Goal: Information Seeking & Learning: Find specific fact

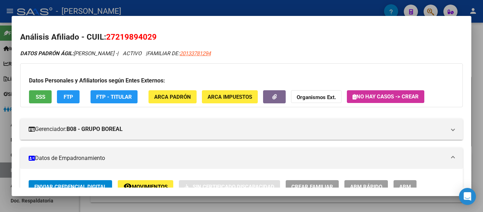
click at [220, 8] on div at bounding box center [241, 106] width 483 height 212
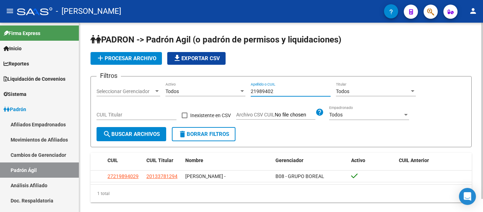
drag, startPoint x: 288, startPoint y: 94, endPoint x: 238, endPoint y: 93, distance: 49.5
click at [238, 93] on div "Filtros Seleccionar Gerenciador Seleccionar Gerenciador Todos Activo 21989402 A…" at bounding box center [281, 104] width 369 height 45
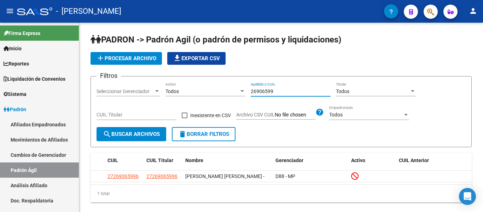
type input "26906599"
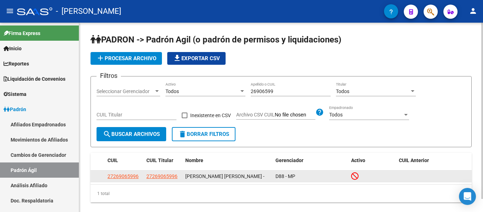
click at [130, 180] on app-link-go-to "27269065996" at bounding box center [123, 176] width 31 height 8
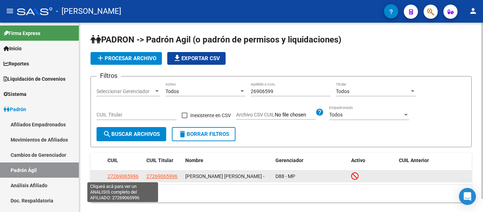
click at [111, 178] on span "27269065996" at bounding box center [123, 176] width 31 height 6
type textarea "27269065996"
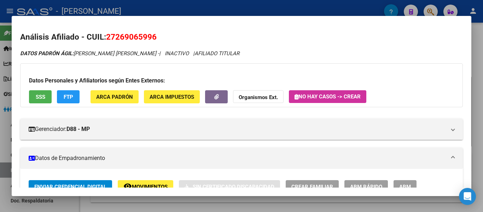
drag, startPoint x: 106, startPoint y: 35, endPoint x: 157, endPoint y: 33, distance: 51.4
click at [157, 33] on h2 "Análisis Afiliado - CUIL: 27269065996" at bounding box center [241, 37] width 443 height 12
copy span "27269065996"
click at [186, 8] on div at bounding box center [241, 106] width 483 height 212
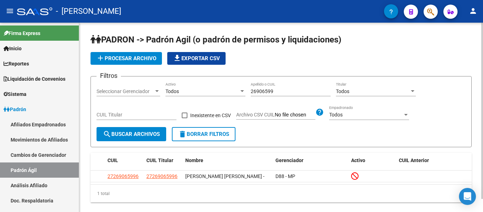
drag, startPoint x: 249, startPoint y: 90, endPoint x: 287, endPoint y: 90, distance: 37.9
click at [287, 90] on div "Filtros Seleccionar Gerenciador Seleccionar Gerenciador Todos Activo 26906599 A…" at bounding box center [281, 104] width 369 height 45
drag, startPoint x: 287, startPoint y: 90, endPoint x: 246, endPoint y: 89, distance: 40.4
click at [246, 89] on div "Filtros Seleccionar Gerenciador Seleccionar Gerenciador Todos Activo 26906599 A…" at bounding box center [281, 104] width 369 height 45
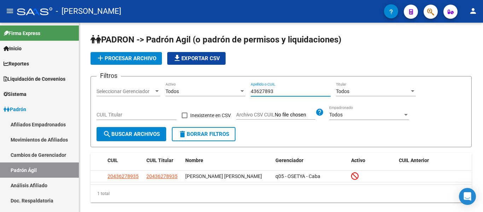
type input "43627893"
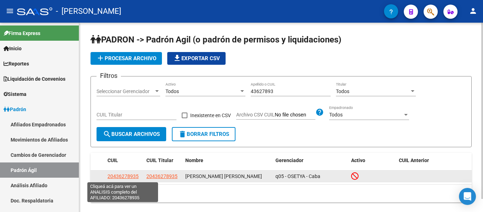
click at [132, 174] on span "20436278935" at bounding box center [123, 176] width 31 height 6
type textarea "20436278935"
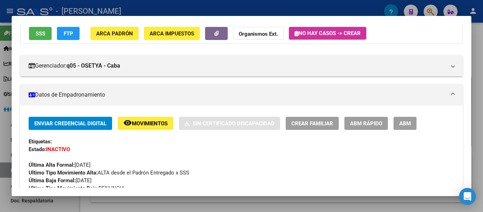
scroll to position [71, 0]
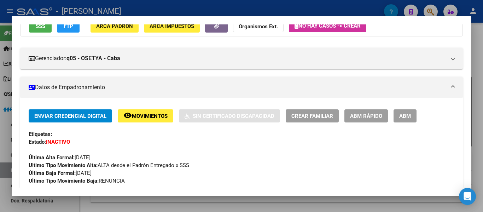
click at [189, 13] on div at bounding box center [241, 106] width 483 height 212
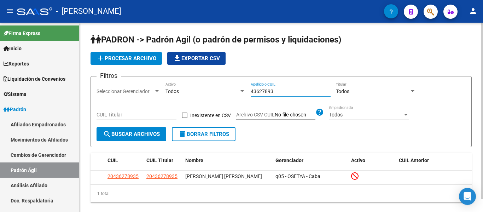
drag, startPoint x: 284, startPoint y: 94, endPoint x: 245, endPoint y: 91, distance: 38.7
click at [245, 91] on div "Filtros Seleccionar Gerenciador Seleccionar Gerenciador Todos Activo 43627893 A…" at bounding box center [281, 104] width 369 height 45
drag, startPoint x: 281, startPoint y: 92, endPoint x: 226, endPoint y: 84, distance: 55.9
click at [226, 84] on div "Filtros Seleccionar Gerenciador Seleccionar Gerenciador Todos Activo 45234474 A…" at bounding box center [281, 104] width 369 height 45
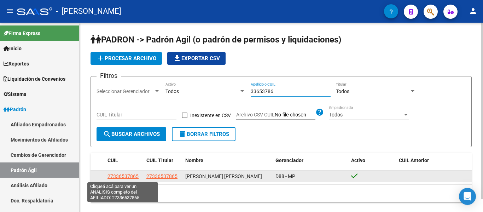
type input "33653786"
click at [131, 175] on span "27336537865" at bounding box center [123, 176] width 31 height 6
type textarea "27336537865"
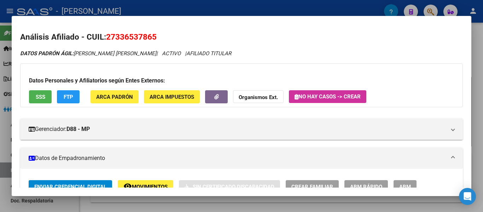
click at [165, 10] on div at bounding box center [241, 106] width 483 height 212
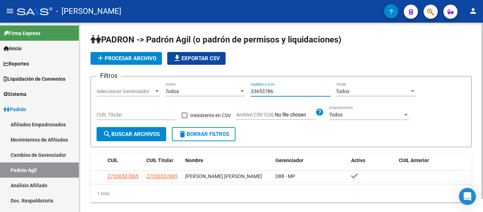
drag, startPoint x: 286, startPoint y: 93, endPoint x: 256, endPoint y: 92, distance: 29.8
click at [256, 92] on input "33653786" at bounding box center [291, 91] width 80 height 6
type input "3"
drag, startPoint x: 288, startPoint y: 91, endPoint x: 249, endPoint y: 98, distance: 40.2
click at [249, 98] on div "Filtros Seleccionar Gerenciador Seleccionar Gerenciador Todos Activo 30149133 A…" at bounding box center [281, 104] width 369 height 45
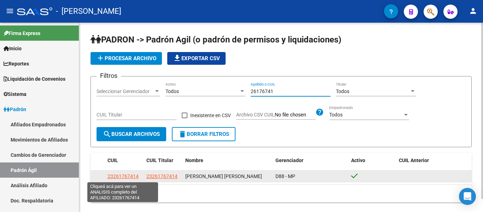
type input "26176741"
click at [127, 176] on span "23261767414" at bounding box center [123, 176] width 31 height 6
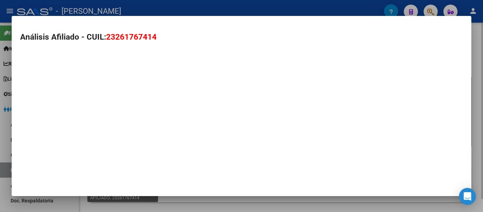
type textarea "23261767414"
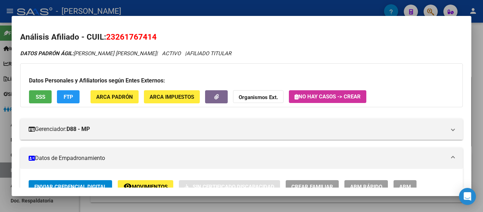
click at [224, 15] on div at bounding box center [241, 106] width 483 height 212
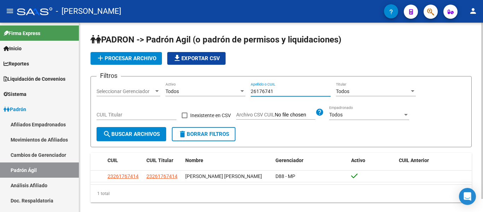
drag, startPoint x: 275, startPoint y: 93, endPoint x: 234, endPoint y: 93, distance: 41.4
click at [234, 93] on div "Filtros Seleccionar Gerenciador Seleccionar Gerenciador Todos Activo 26176741 A…" at bounding box center [281, 104] width 369 height 45
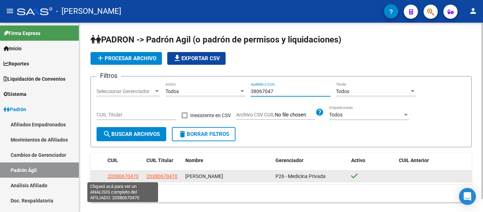
type input "38067047"
click at [127, 177] on span "20380670470" at bounding box center [123, 176] width 31 height 6
type textarea "20380670470"
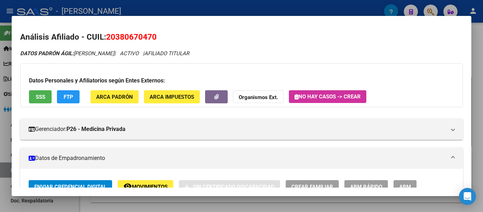
click at [221, 10] on div at bounding box center [241, 106] width 483 height 212
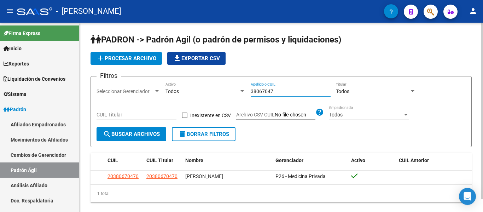
drag, startPoint x: 281, startPoint y: 91, endPoint x: 231, endPoint y: 102, distance: 51.6
click at [231, 102] on div "Filtros Seleccionar Gerenciador Seleccionar Gerenciador Todos Activo 38067047 A…" at bounding box center [281, 104] width 369 height 45
drag, startPoint x: 282, startPoint y: 93, endPoint x: 233, endPoint y: 93, distance: 49.2
click at [233, 93] on div "Filtros Seleccionar Gerenciador Seleccionar Gerenciador Todos Activo 41623006 A…" at bounding box center [281, 104] width 369 height 45
drag, startPoint x: 280, startPoint y: 93, endPoint x: 251, endPoint y: 87, distance: 30.1
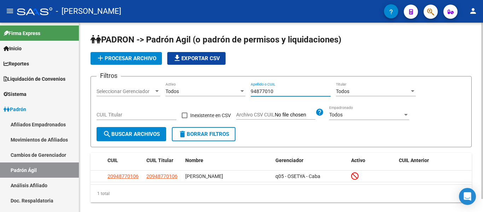
click at [251, 87] on div "Filtros Seleccionar Gerenciador Seleccionar Gerenciador Todos Activo 94877010 A…" at bounding box center [281, 104] width 369 height 45
drag, startPoint x: 275, startPoint y: 91, endPoint x: 196, endPoint y: 86, distance: 79.1
click at [196, 86] on div "Filtros Seleccionar Gerenciador Seleccionar Gerenciador Todos Activo 27851122 A…" at bounding box center [281, 104] width 369 height 45
type input "5"
drag, startPoint x: 287, startPoint y: 92, endPoint x: 242, endPoint y: 90, distance: 45.0
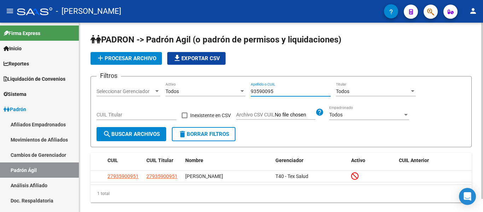
click at [242, 90] on div "Filtros Seleccionar Gerenciador Seleccionar Gerenciador Todos Activo 93590095 A…" at bounding box center [281, 104] width 369 height 45
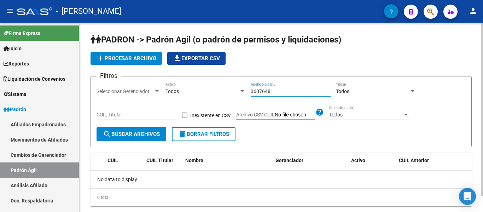
drag, startPoint x: 281, startPoint y: 93, endPoint x: 233, endPoint y: 88, distance: 47.7
click at [233, 88] on div "Filtros Seleccionar Gerenciador Seleccionar Gerenciador Todos Activo 36076481 A…" at bounding box center [281, 104] width 369 height 45
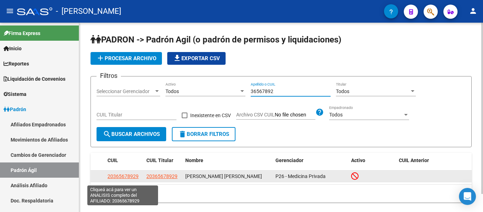
type input "36567892"
click at [127, 178] on span "20365678929" at bounding box center [123, 176] width 31 height 6
type textarea "20365678929"
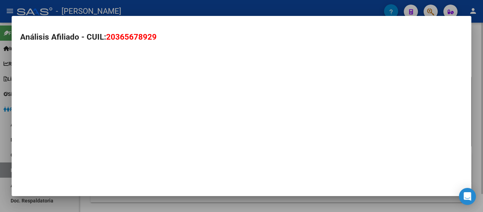
click at [127, 178] on div "Análisis Afiliado - CUIL: 20365678929" at bounding box center [242, 106] width 460 height 180
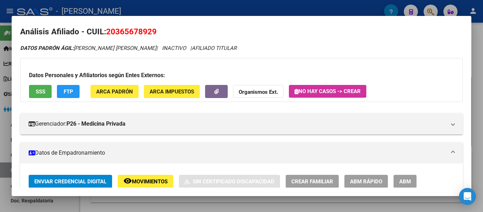
scroll to position [0, 0]
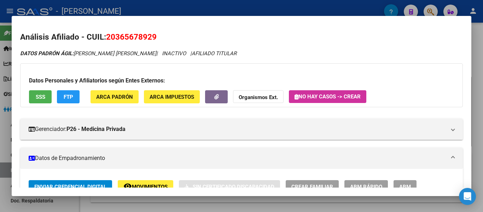
click at [197, 9] on div at bounding box center [241, 106] width 483 height 212
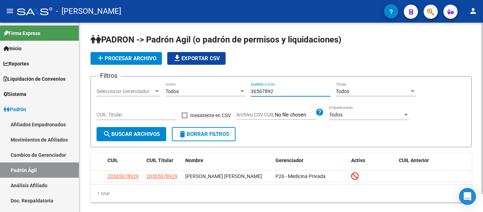
drag, startPoint x: 281, startPoint y: 93, endPoint x: 225, endPoint y: 94, distance: 55.9
click at [225, 94] on div "Filtros Seleccionar Gerenciador Seleccionar Gerenciador Todos Activo 36567892 A…" at bounding box center [281, 104] width 369 height 45
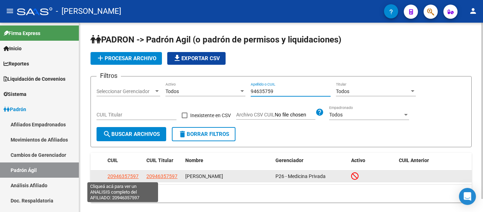
type input "94635759"
click at [127, 177] on span "20946357597" at bounding box center [123, 176] width 31 height 6
type textarea "20946357597"
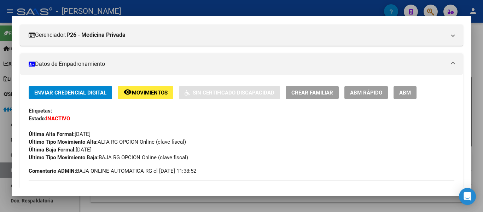
scroll to position [106, 0]
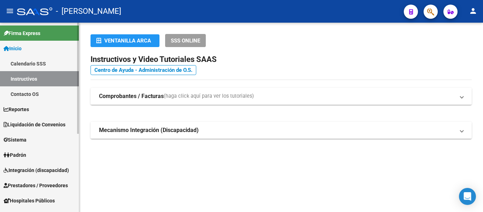
click at [31, 148] on link "Padrón" at bounding box center [39, 154] width 79 height 15
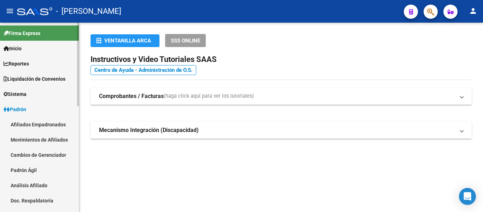
click at [42, 169] on link "Padrón Ágil" at bounding box center [39, 169] width 79 height 15
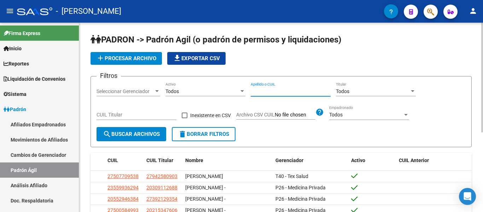
click at [281, 92] on input "Apellido o CUIL" at bounding box center [291, 91] width 80 height 6
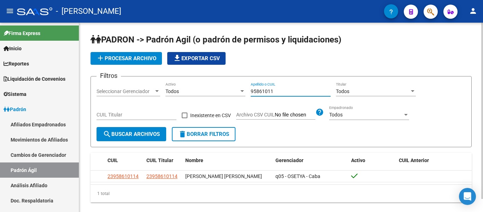
drag, startPoint x: 260, startPoint y: 92, endPoint x: 225, endPoint y: 95, distance: 34.8
click at [225, 95] on div "Filtros Seleccionar Gerenciador Seleccionar Gerenciador Todos Activo 95861011 A…" at bounding box center [281, 104] width 369 height 45
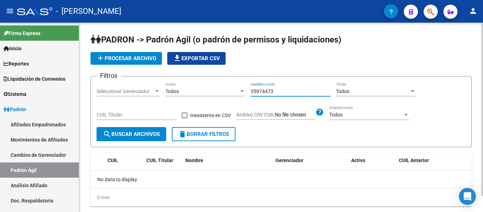
drag, startPoint x: 272, startPoint y: 90, endPoint x: 232, endPoint y: 90, distance: 40.0
click at [232, 90] on div "Filtros Seleccionar Gerenciador Seleccionar Gerenciador Todos Activo 35974473 A…" at bounding box center [281, 104] width 369 height 45
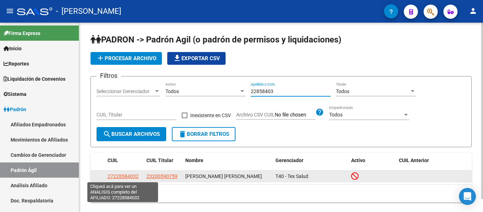
type input "22858403"
click at [126, 176] on span "27228584032" at bounding box center [123, 176] width 31 height 6
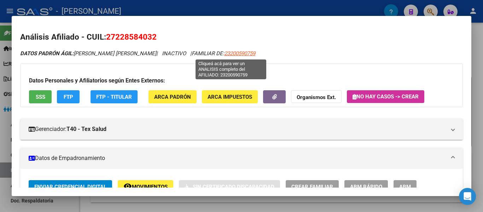
click at [230, 53] on span "23200590759" at bounding box center [239, 53] width 31 height 6
type textarea "23200590759"
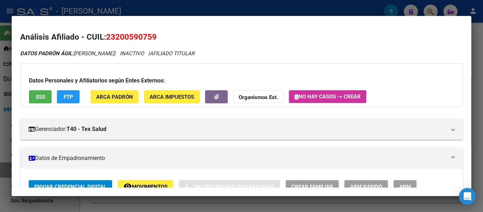
drag, startPoint x: 105, startPoint y: 35, endPoint x: 163, endPoint y: 35, distance: 58.4
click at [163, 35] on h2 "Análisis Afiliado - CUIL: 23200590759" at bounding box center [241, 37] width 443 height 12
copy h2 "23200590759"
drag, startPoint x: 200, startPoint y: 9, endPoint x: 249, endPoint y: 49, distance: 63.4
click at [200, 9] on div at bounding box center [241, 106] width 483 height 212
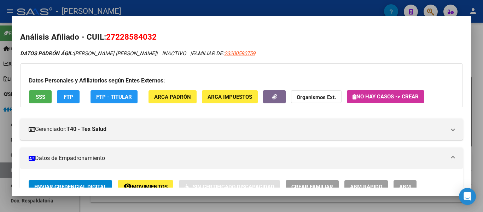
click at [243, 11] on div at bounding box center [241, 106] width 483 height 212
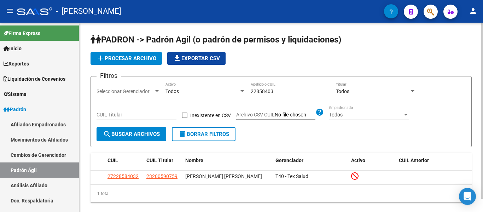
drag, startPoint x: 286, startPoint y: 95, endPoint x: 236, endPoint y: 87, distance: 50.4
click at [236, 87] on div "Filtros Seleccionar Gerenciador Seleccionar Gerenciador Todos Activo 22858403 A…" at bounding box center [281, 104] width 369 height 45
click at [281, 87] on div "22858403 Apellido o CUIL" at bounding box center [291, 89] width 80 height 14
drag, startPoint x: 282, startPoint y: 88, endPoint x: 235, endPoint y: 88, distance: 46.7
click at [235, 88] on div "Filtros Seleccionar Gerenciador Seleccionar Gerenciador Todos Activo 22858403 A…" at bounding box center [281, 104] width 369 height 45
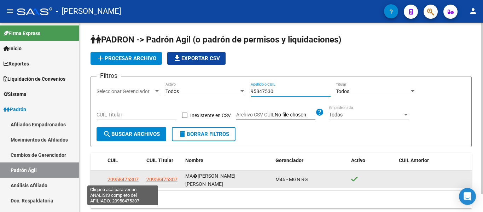
type input "95847530"
click at [128, 179] on span "20958475307" at bounding box center [123, 180] width 31 height 6
type textarea "20958475307"
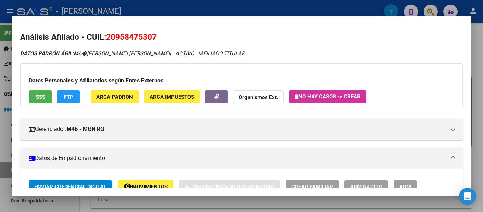
click at [132, 7] on div at bounding box center [241, 106] width 483 height 212
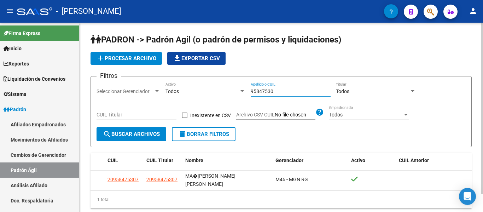
drag, startPoint x: 279, startPoint y: 90, endPoint x: 241, endPoint y: 89, distance: 37.9
click at [241, 89] on div "Filtros Seleccionar Gerenciador Seleccionar Gerenciador Todos Activo 95847530 A…" at bounding box center [281, 104] width 369 height 45
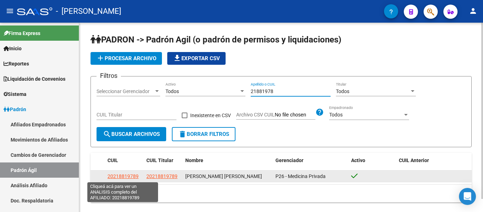
type input "21881978"
click at [132, 174] on span "20218819789" at bounding box center [123, 176] width 31 height 6
type textarea "20218819789"
